Goal: Task Accomplishment & Management: Manage account settings

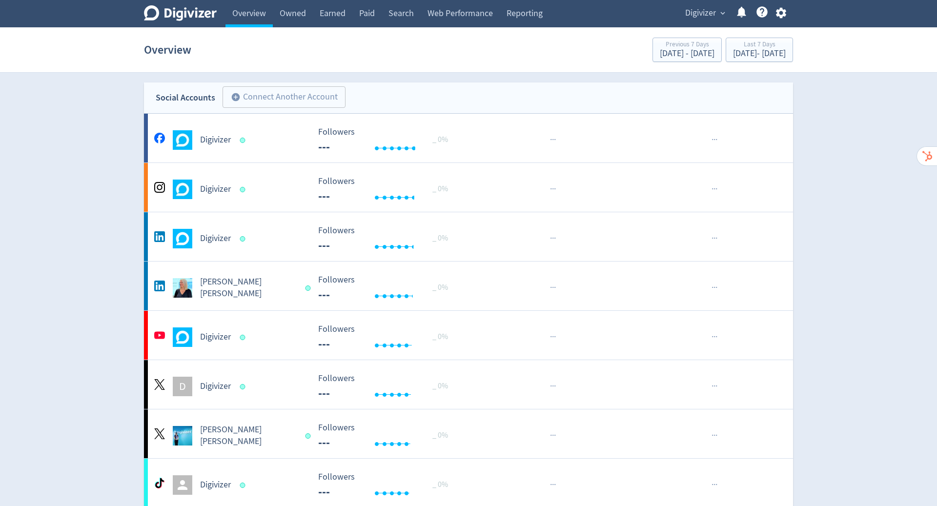
click at [776, 15] on icon "button" at bounding box center [780, 13] width 10 height 11
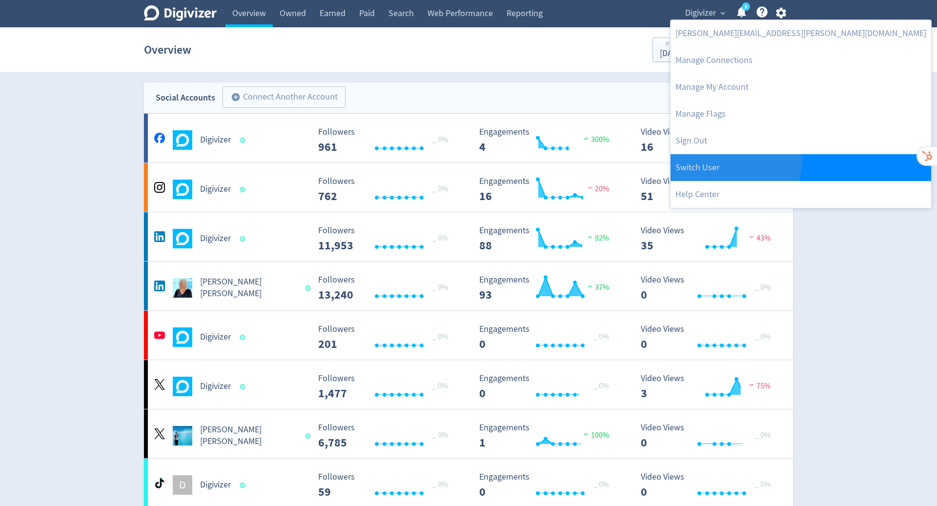
click at [734, 160] on link "Switch User" at bounding box center [800, 167] width 260 height 27
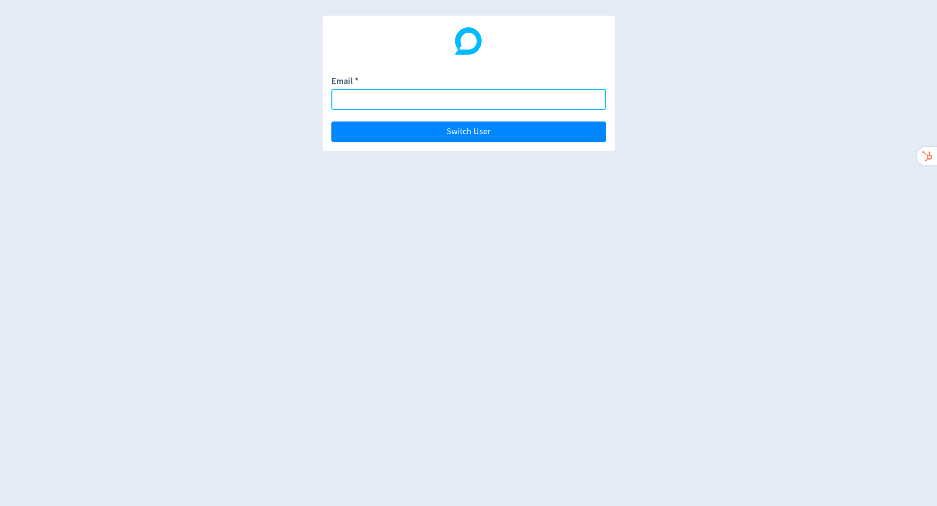
click at [439, 97] on input "Email *" at bounding box center [468, 99] width 275 height 21
paste input "[EMAIL_ADDRESS][DOMAIN_NAME]'"
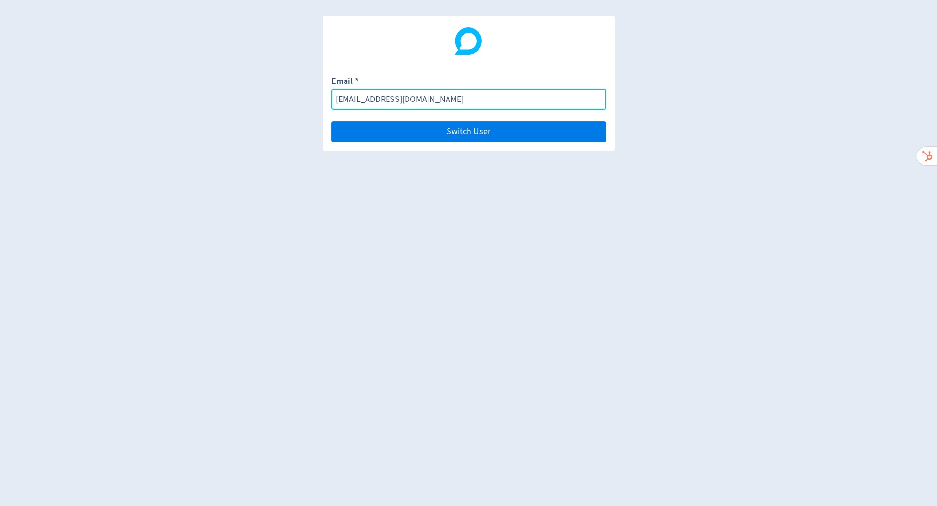
type input "[EMAIL_ADDRESS][DOMAIN_NAME]"
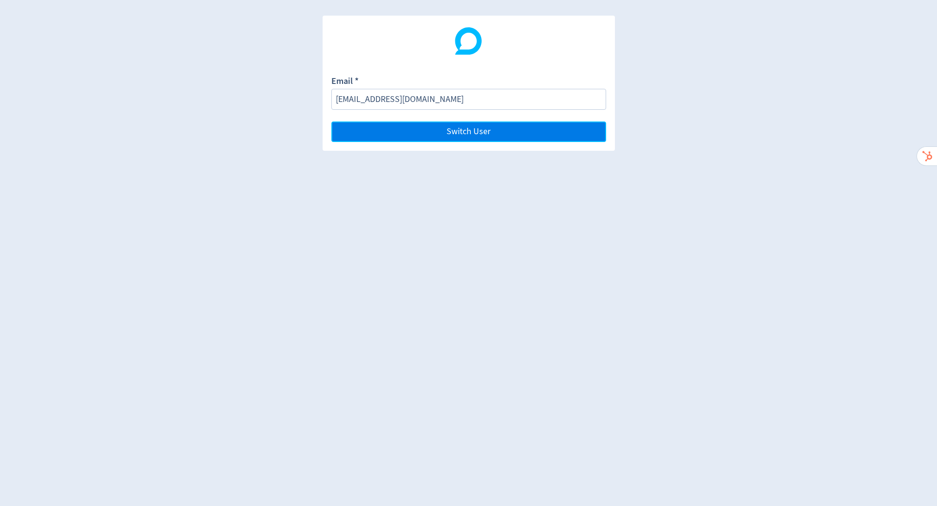
click at [434, 128] on button "Switch User" at bounding box center [468, 131] width 275 height 20
